Goal: Navigation & Orientation: Find specific page/section

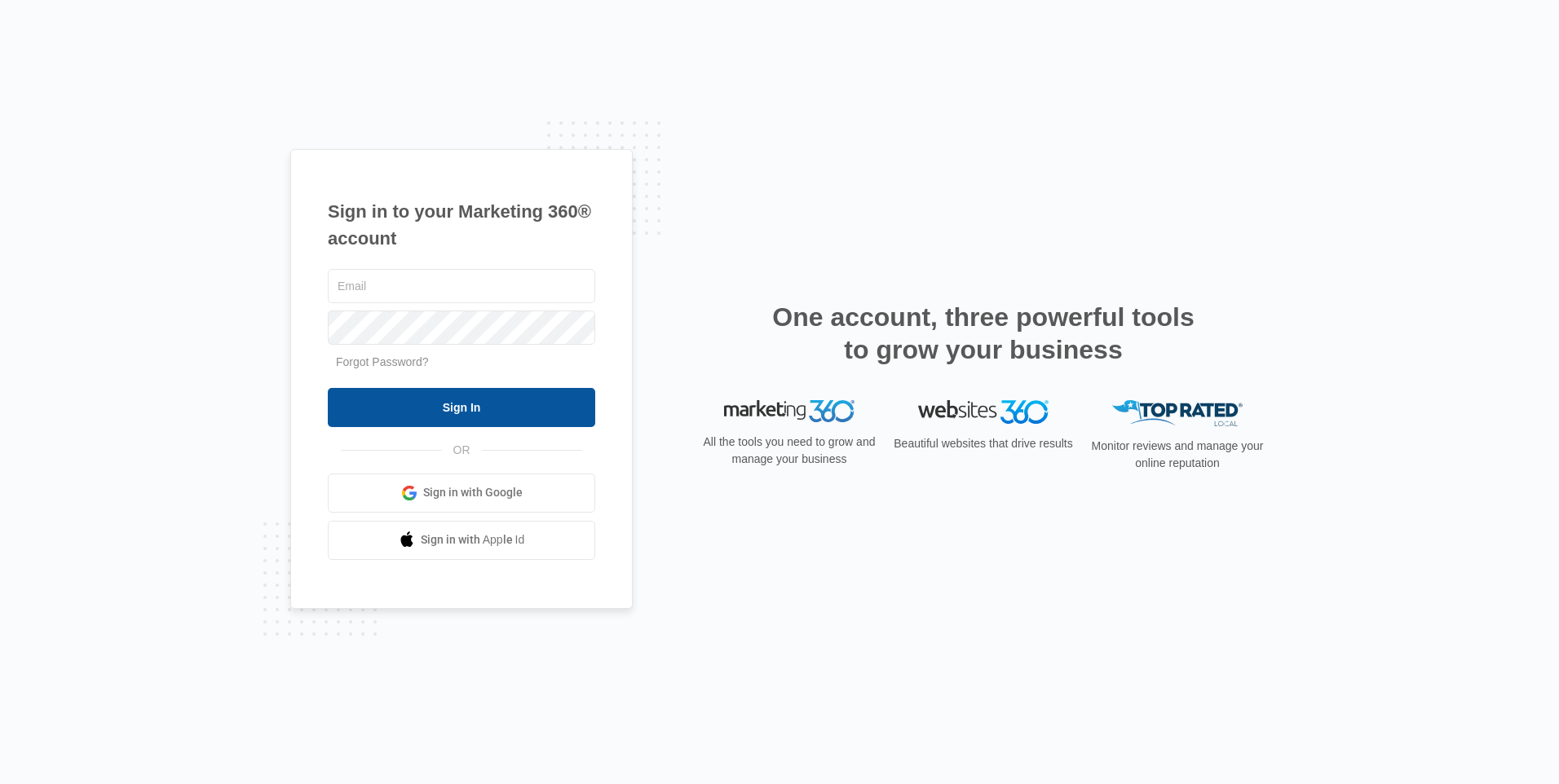
type input "[EMAIL_ADDRESS][DOMAIN_NAME]"
click at [417, 392] on input "Sign In" at bounding box center [461, 408] width 268 height 39
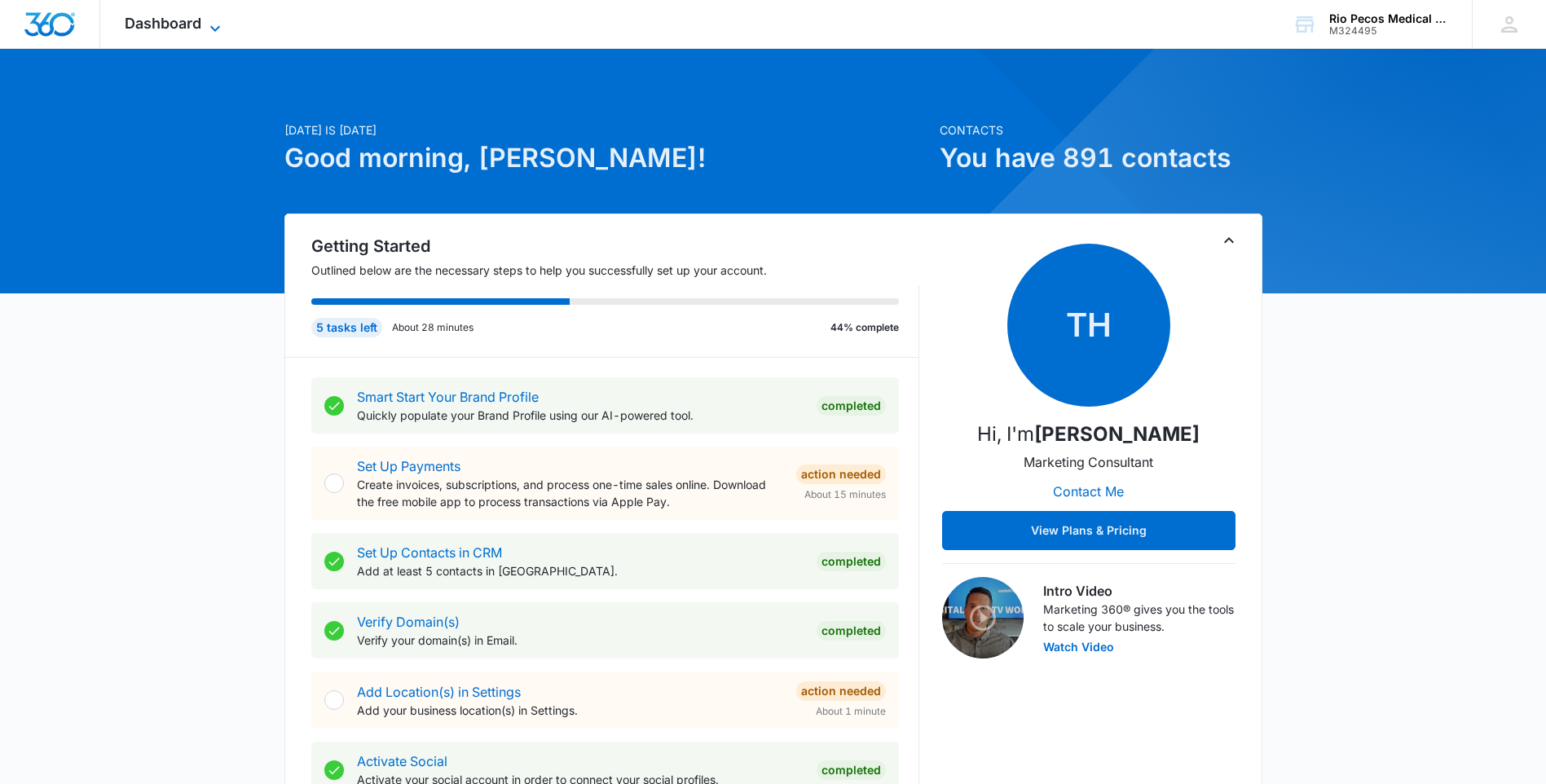
click at [177, 23] on span "Dashboard" at bounding box center [163, 23] width 77 height 17
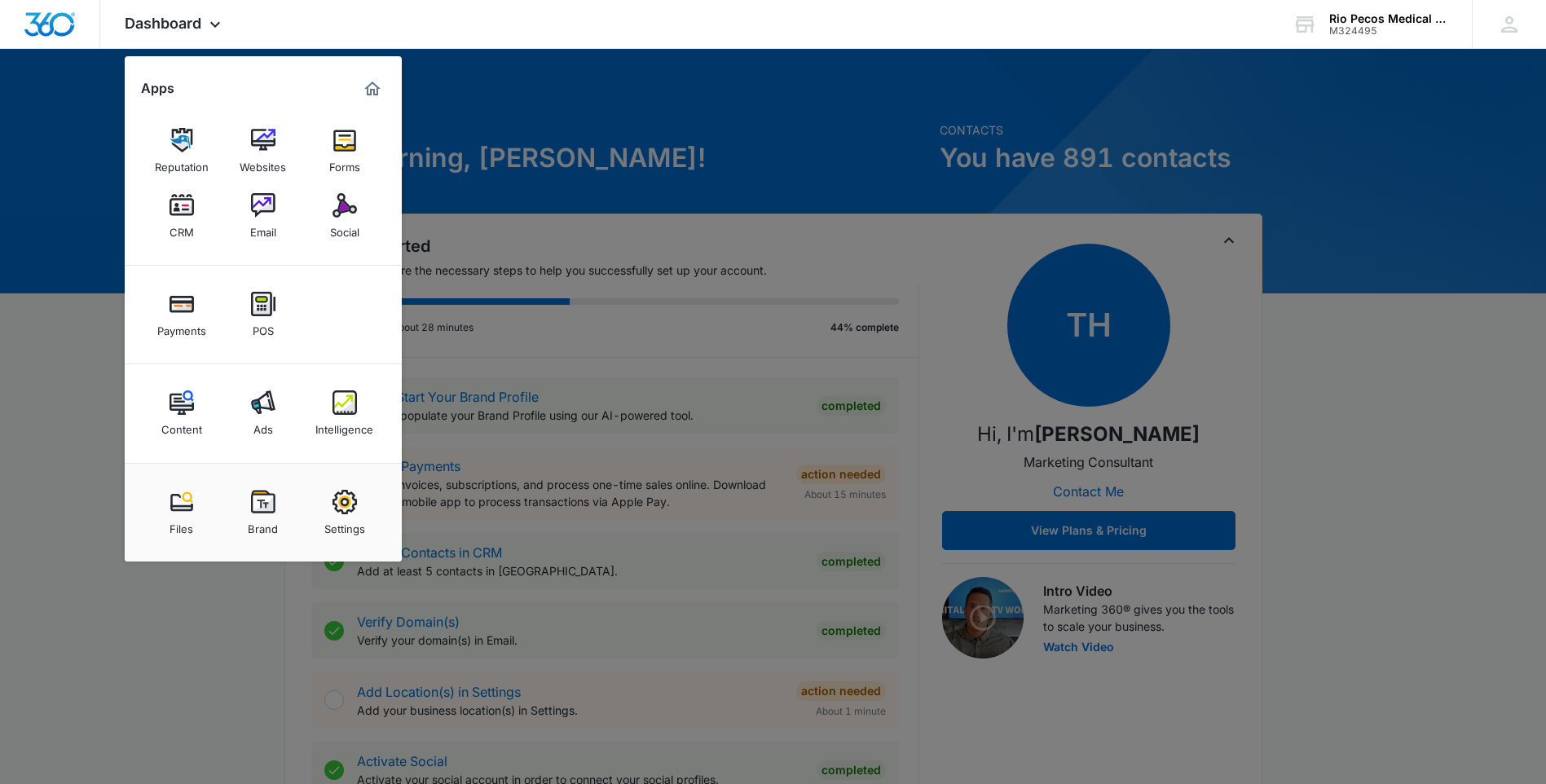
click at [101, 471] on div at bounding box center [773, 392] width 1546 height 784
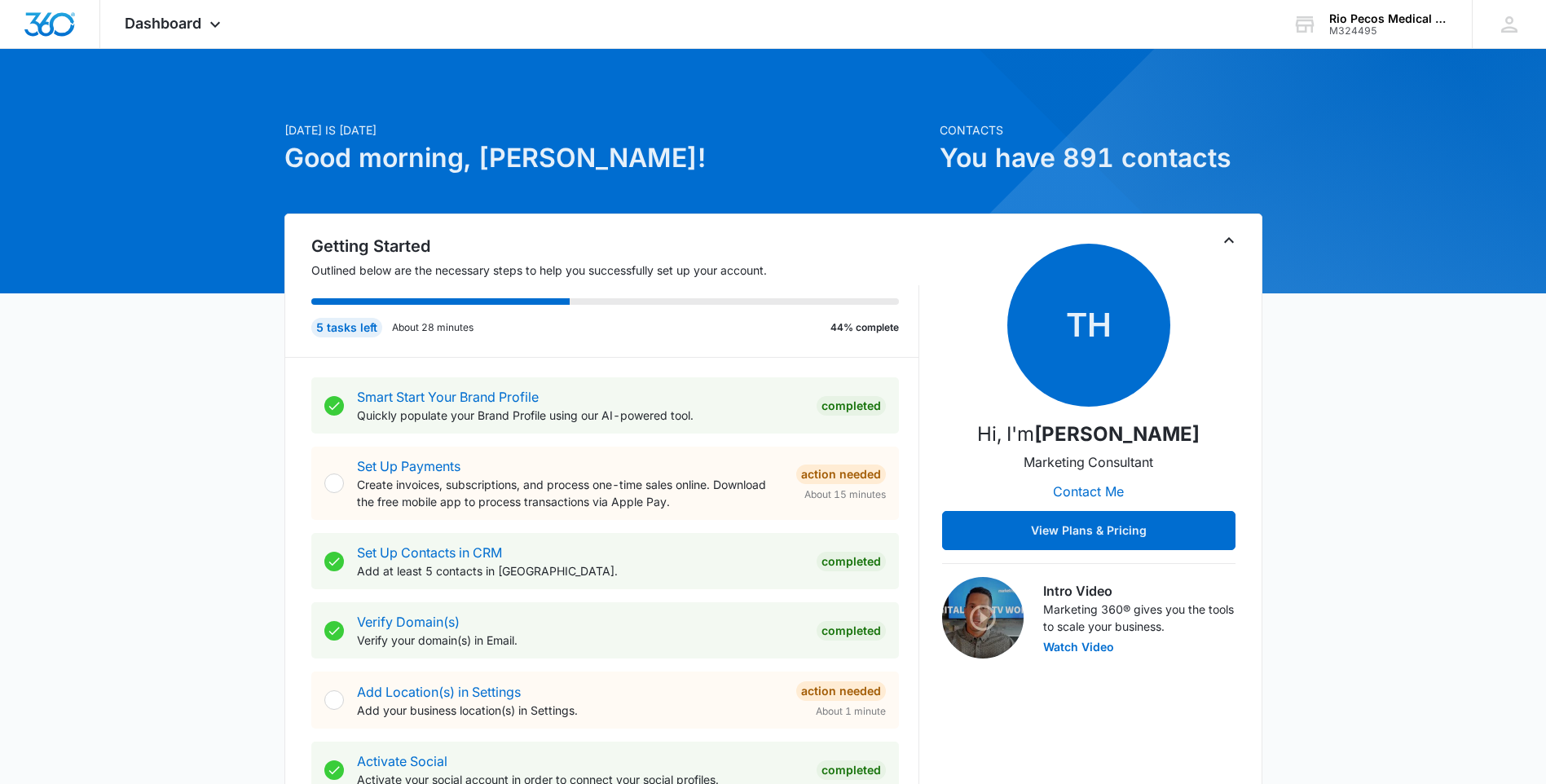
click at [1224, 237] on icon "Toggle Collapse" at bounding box center [1228, 241] width 20 height 20
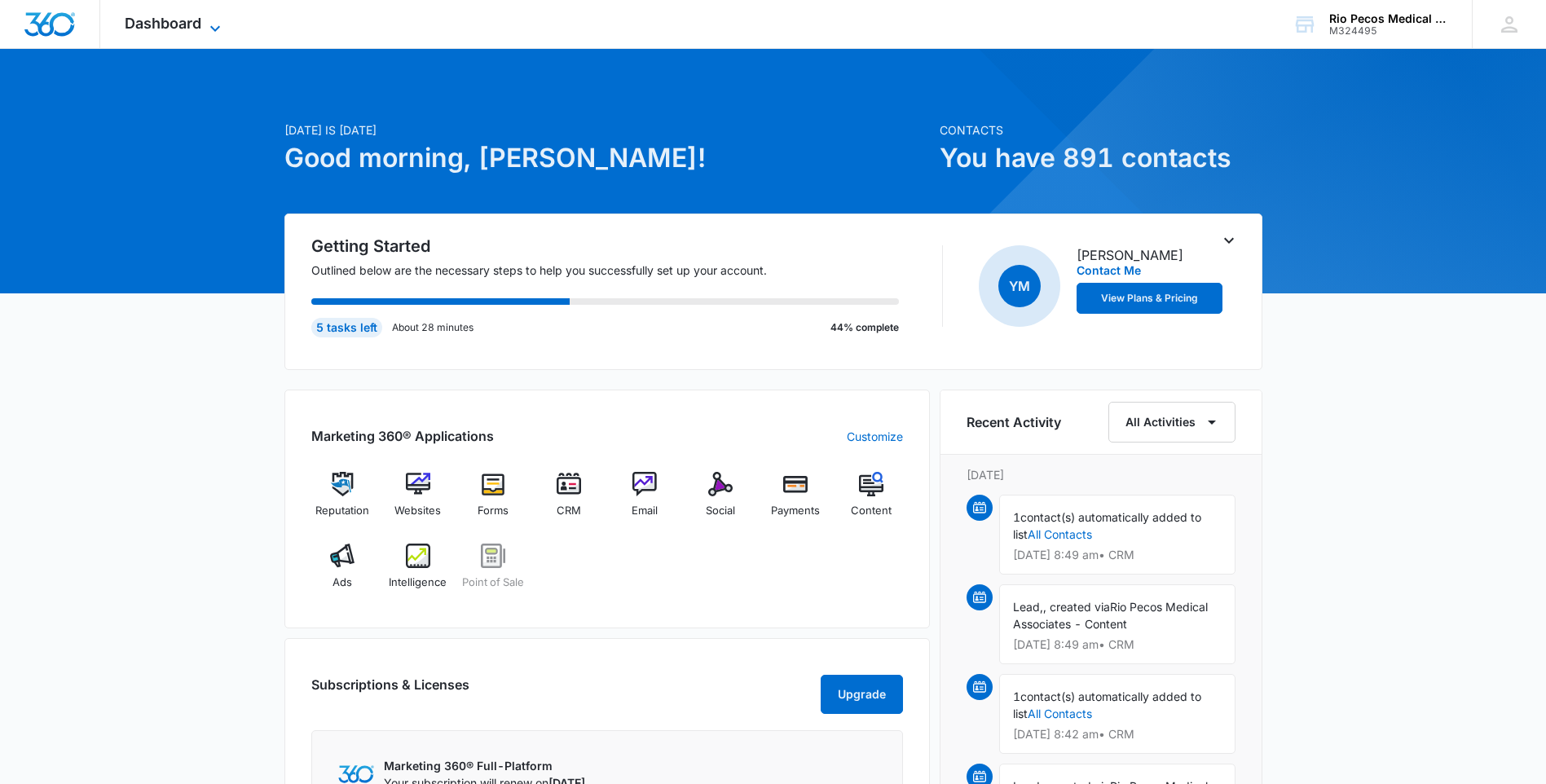
click at [158, 22] on span "Dashboard" at bounding box center [163, 23] width 77 height 17
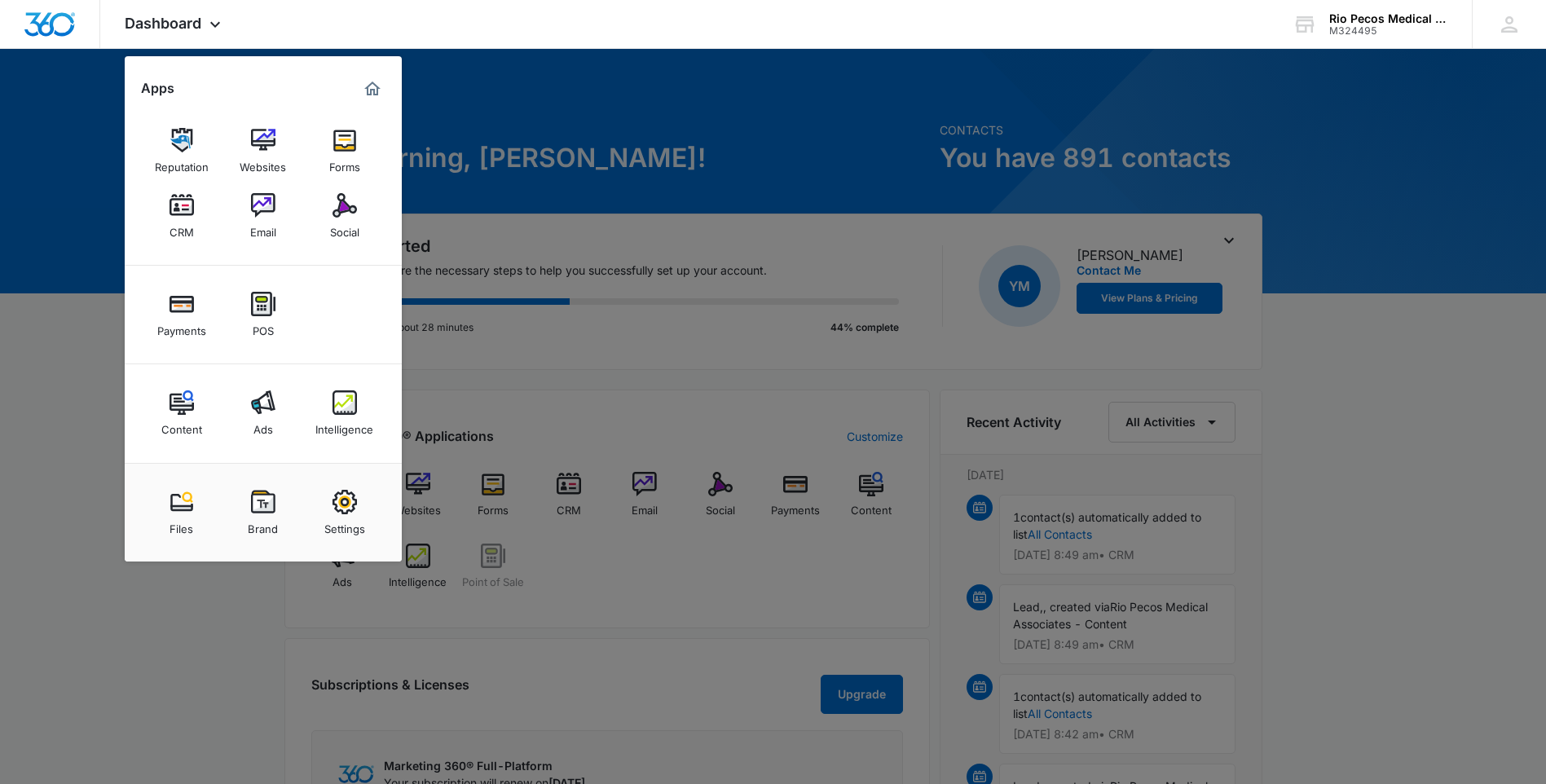
click at [79, 103] on div at bounding box center [773, 392] width 1546 height 784
